Goal: Check status: Check status

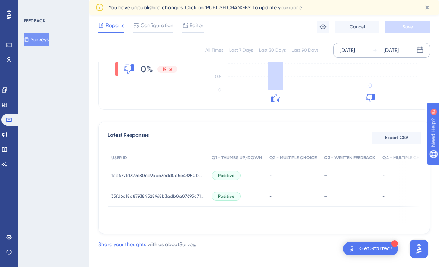
click at [394, 51] on div "[DATE]" at bounding box center [391, 50] width 15 height 9
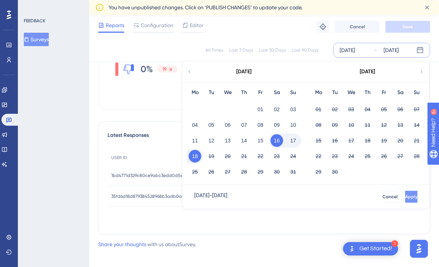
click at [405, 200] on button "Apply" at bounding box center [411, 197] width 12 height 12
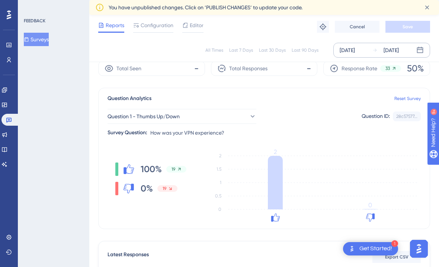
scroll to position [24, 0]
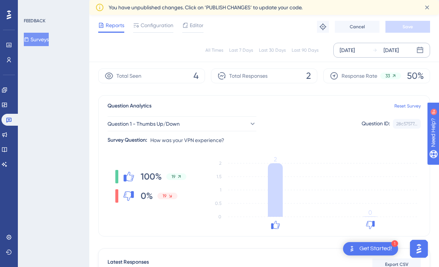
click at [399, 48] on div "[DATE]" at bounding box center [391, 50] width 15 height 9
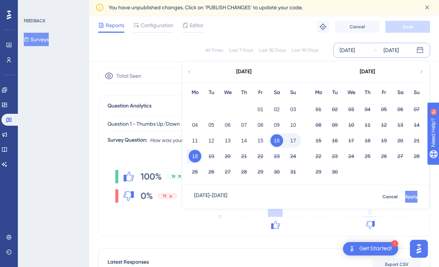
click at [405, 199] on span "Apply" at bounding box center [411, 197] width 12 height 6
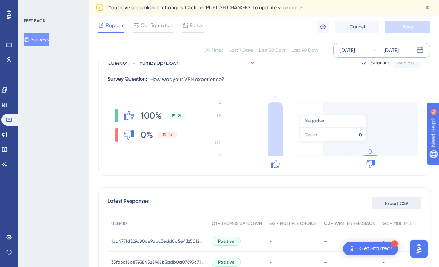
scroll to position [85, 0]
drag, startPoint x: 403, startPoint y: 200, endPoint x: 387, endPoint y: 128, distance: 74.0
click at [387, 128] on div "All Times Last 7 Days Last 30 Days Last 90 Days [DATE] [DATE] Total Seen 4 Tota…" at bounding box center [264, 147] width 332 height 304
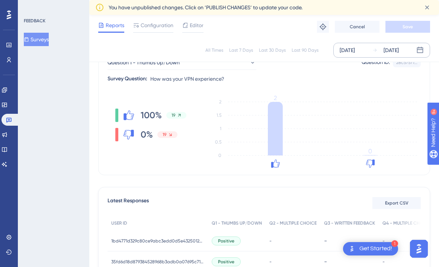
click at [402, 44] on div "[DATE] [DATE]" at bounding box center [381, 50] width 97 height 15
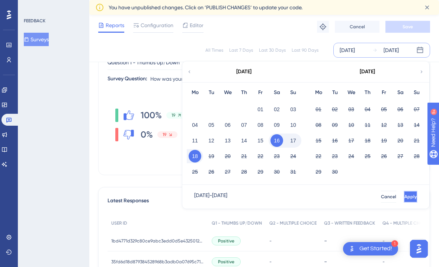
click at [405, 199] on span "Apply" at bounding box center [411, 197] width 12 height 6
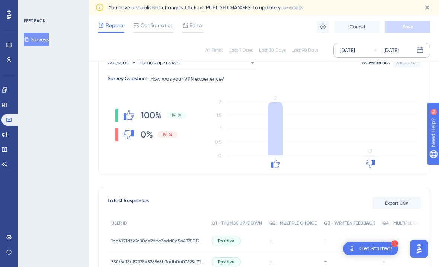
click at [400, 41] on div "All Times Last 7 Days Last 30 Days Last 90 Days [DATE] [DATE]" at bounding box center [264, 50] width 350 height 24
click at [399, 48] on div "[DATE]" at bounding box center [391, 50] width 15 height 9
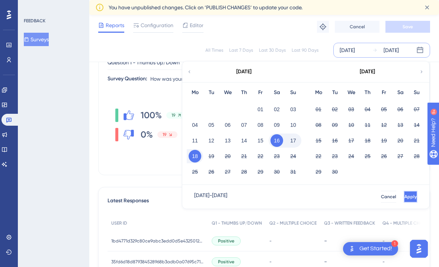
click at [408, 192] on button "Apply" at bounding box center [411, 197] width 14 height 12
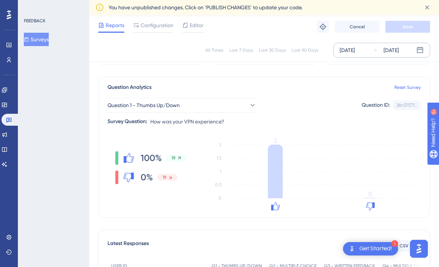
scroll to position [45, 0]
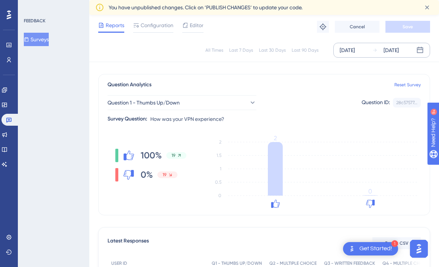
click at [390, 51] on div "[DATE]" at bounding box center [391, 50] width 15 height 9
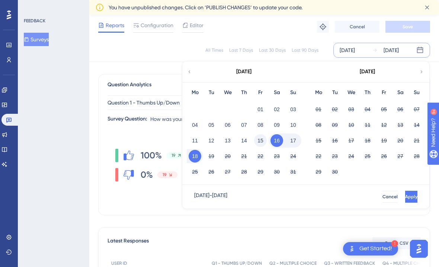
click at [262, 143] on button "15" at bounding box center [260, 140] width 13 height 13
click at [408, 193] on button "Apply" at bounding box center [411, 197] width 12 height 12
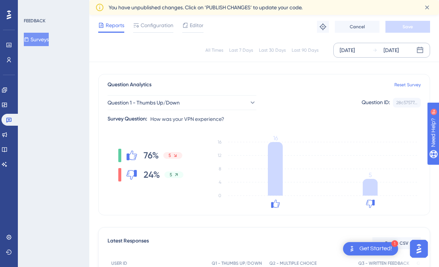
click at [384, 49] on div "[DATE]" at bounding box center [391, 50] width 15 height 9
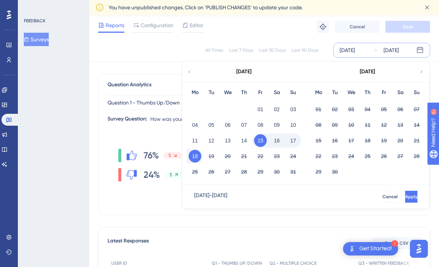
click at [274, 142] on button "16" at bounding box center [277, 140] width 13 height 13
click at [404, 192] on button "Apply" at bounding box center [411, 197] width 14 height 12
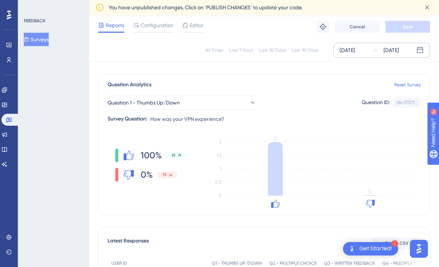
click at [399, 51] on div "[DATE]" at bounding box center [391, 50] width 15 height 9
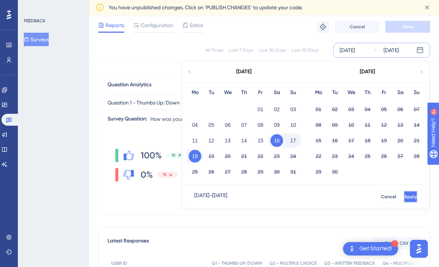
click at [405, 197] on span "Apply" at bounding box center [411, 197] width 12 height 6
